Goal: Task Accomplishment & Management: Manage account settings

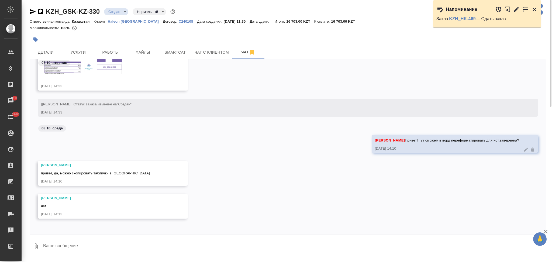
scroll to position [177, 0]
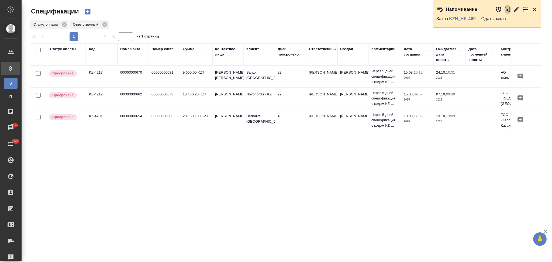
click at [505, 9] on icon "button" at bounding box center [509, 10] width 9 height 9
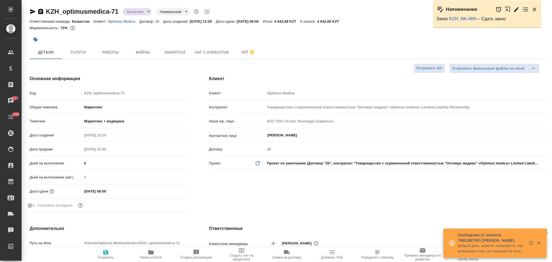
select select "RU"
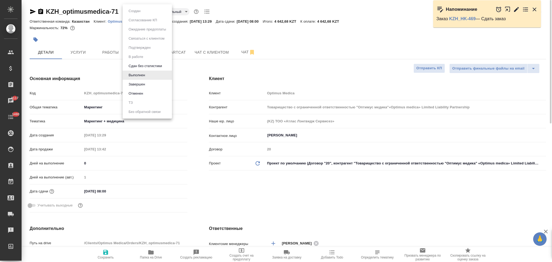
click at [134, 11] on body "🙏 .cls-1 fill:#fff; AWATERA Aslanukova Sati Клиенты Спецификации Заказы 8117 Ча…" at bounding box center [276, 131] width 552 height 262
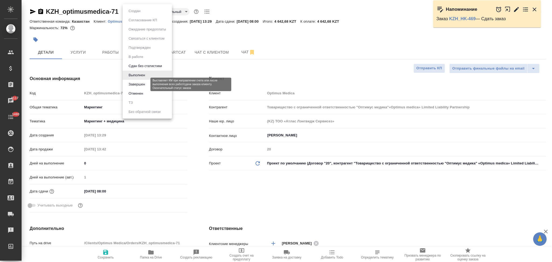
click at [137, 84] on button "Завершен" at bounding box center [137, 84] width 20 height 6
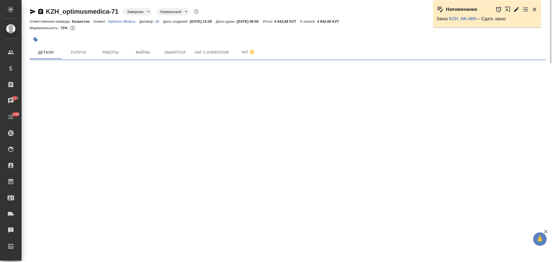
select select "RU"
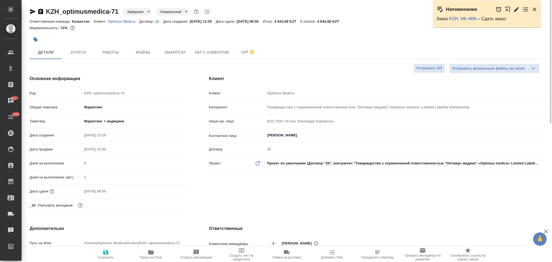
type textarea "x"
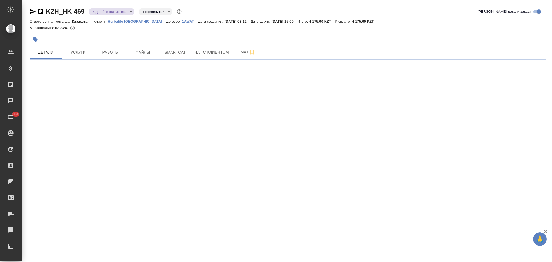
select select "RU"
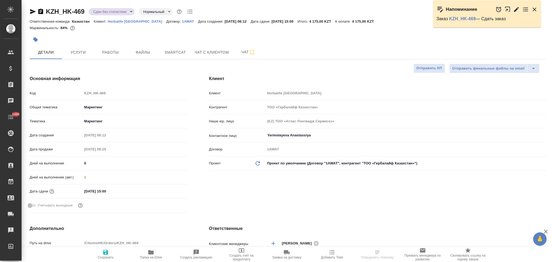
type textarea "x"
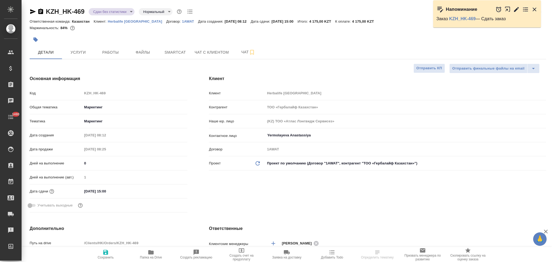
type textarea "x"
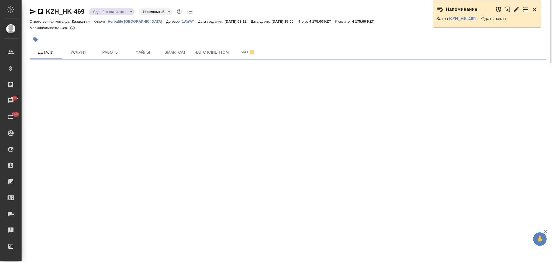
select select "RU"
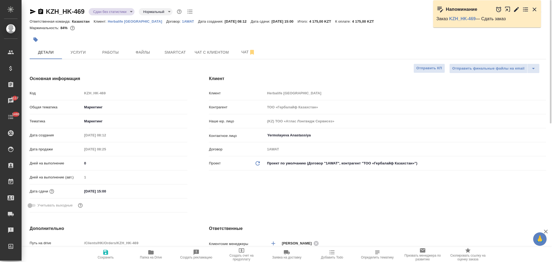
type textarea "x"
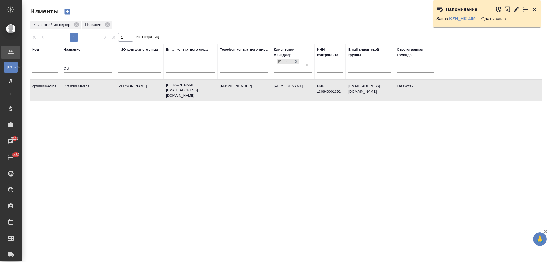
select select "RU"
click at [103, 88] on td "Optimus Medica" at bounding box center [88, 90] width 54 height 19
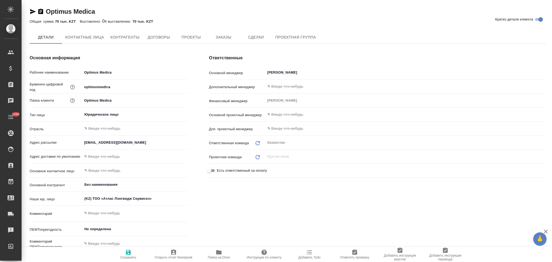
type textarea "x"
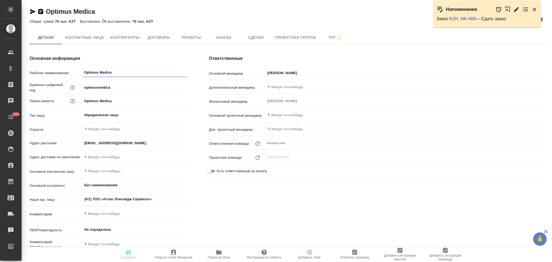
type textarea "x"
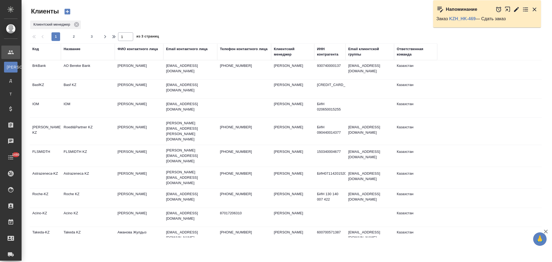
select select "RU"
click at [534, 9] on icon "button" at bounding box center [535, 10] width 4 height 4
